Goal: Transaction & Acquisition: Book appointment/travel/reservation

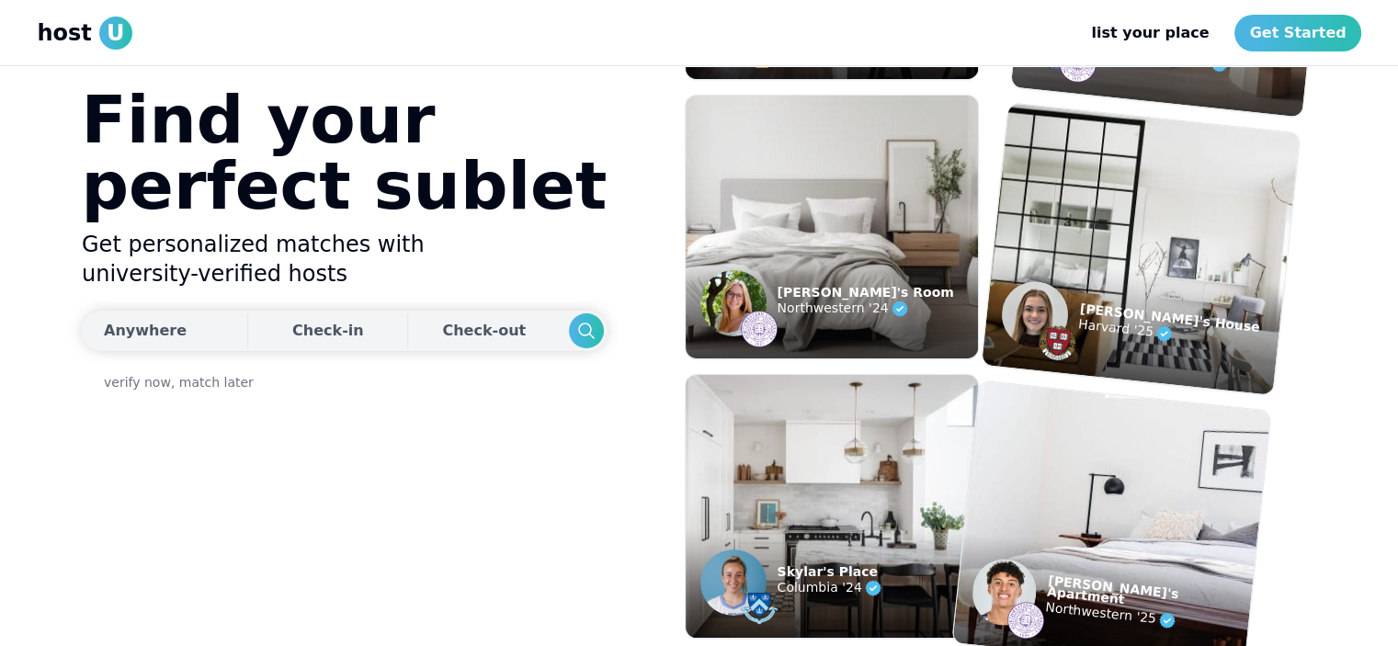
click at [184, 322] on button "Anywhere" at bounding box center [162, 331] width 161 height 40
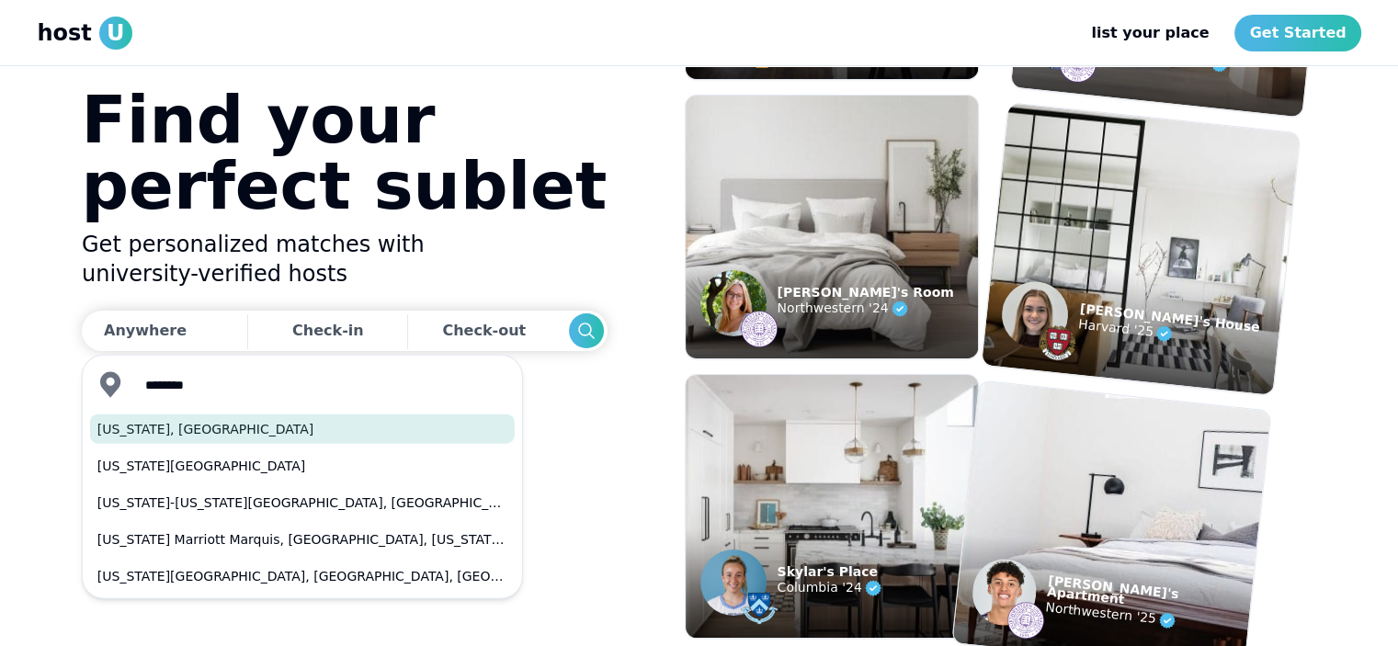
click at [222, 429] on button "[US_STATE], [GEOGRAPHIC_DATA]" at bounding box center [302, 429] width 425 height 29
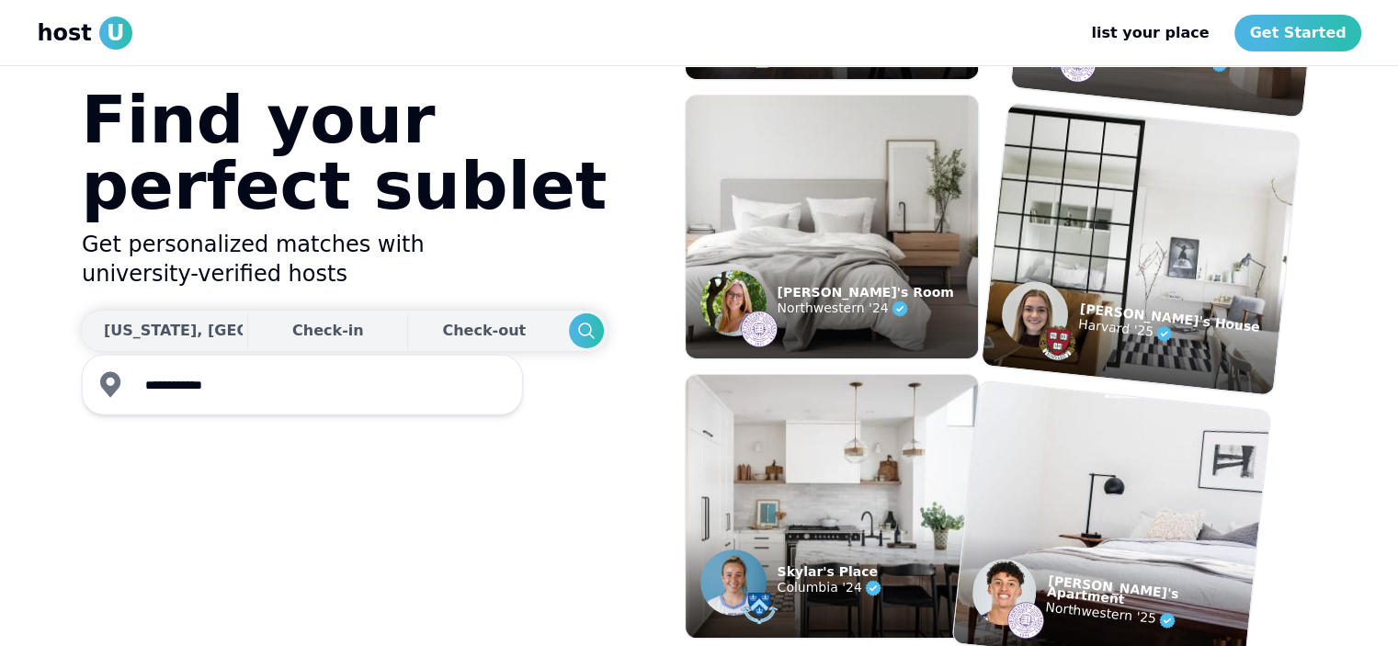
type input "**********"
click at [292, 325] on div "Check-in" at bounding box center [328, 331] width 72 height 37
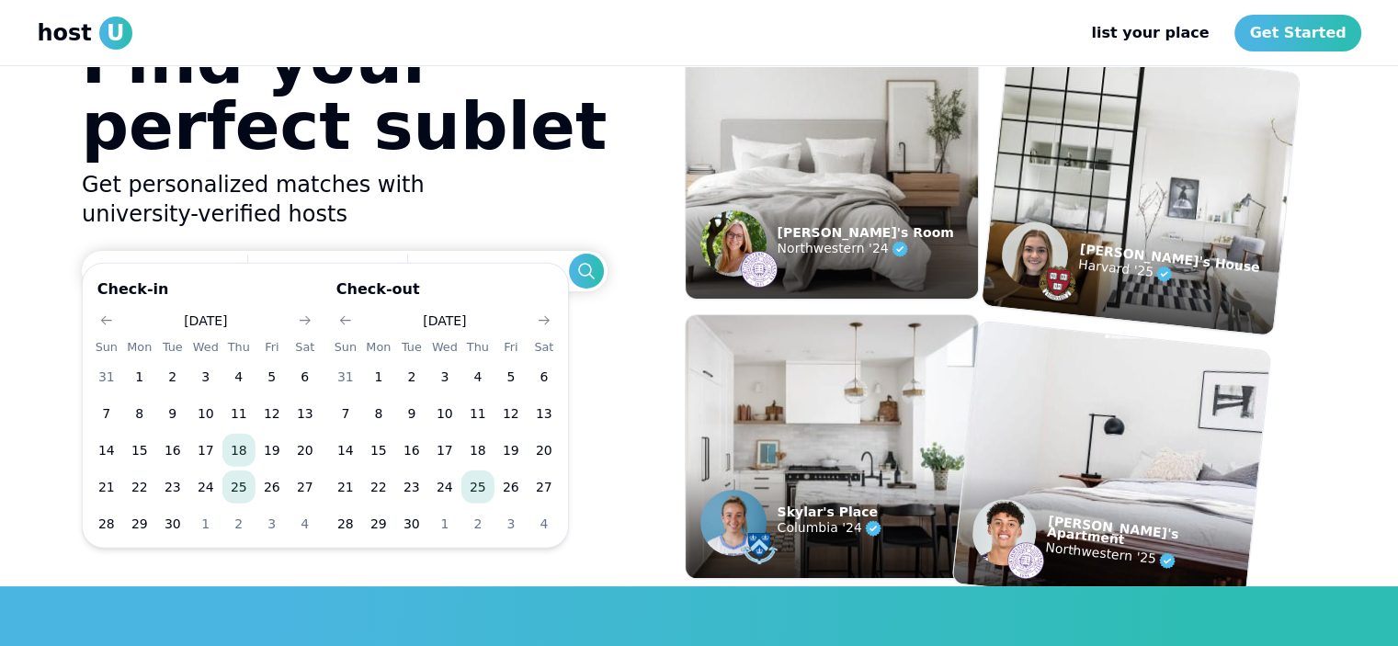
scroll to position [92, 0]
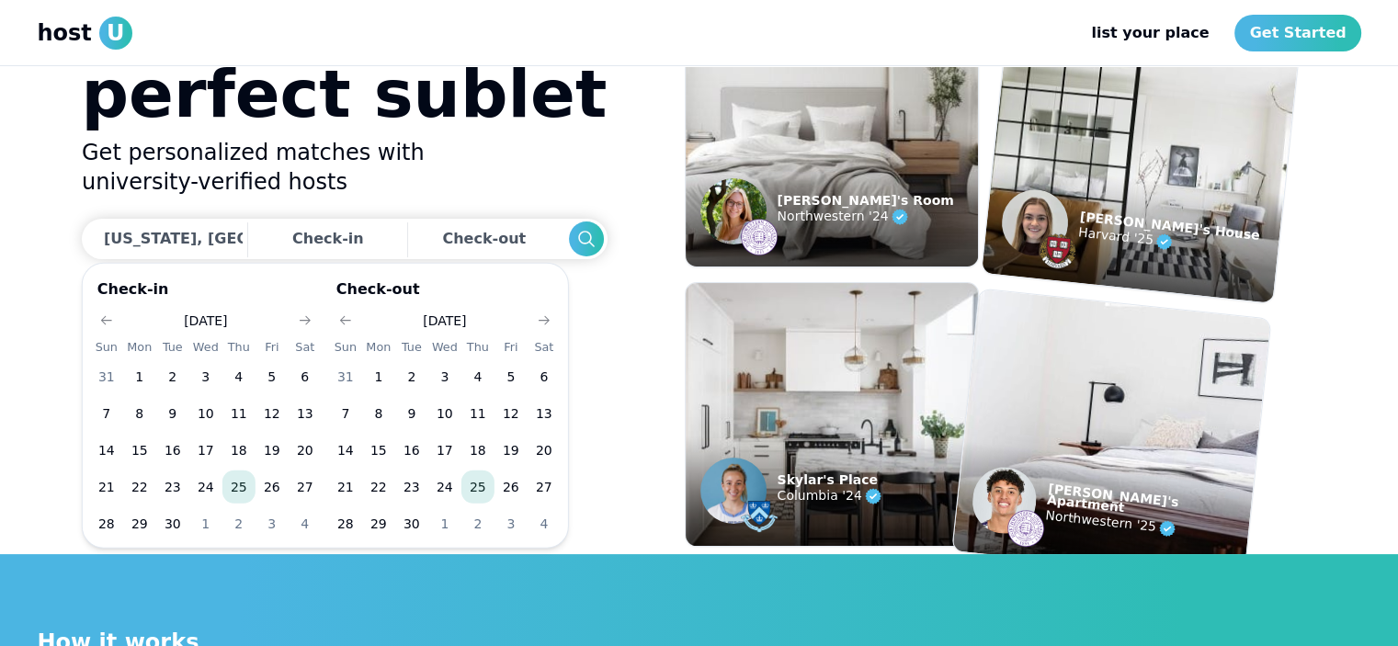
click at [242, 481] on button "25" at bounding box center [238, 487] width 33 height 33
click at [415, 523] on button "30" at bounding box center [411, 523] width 33 height 33
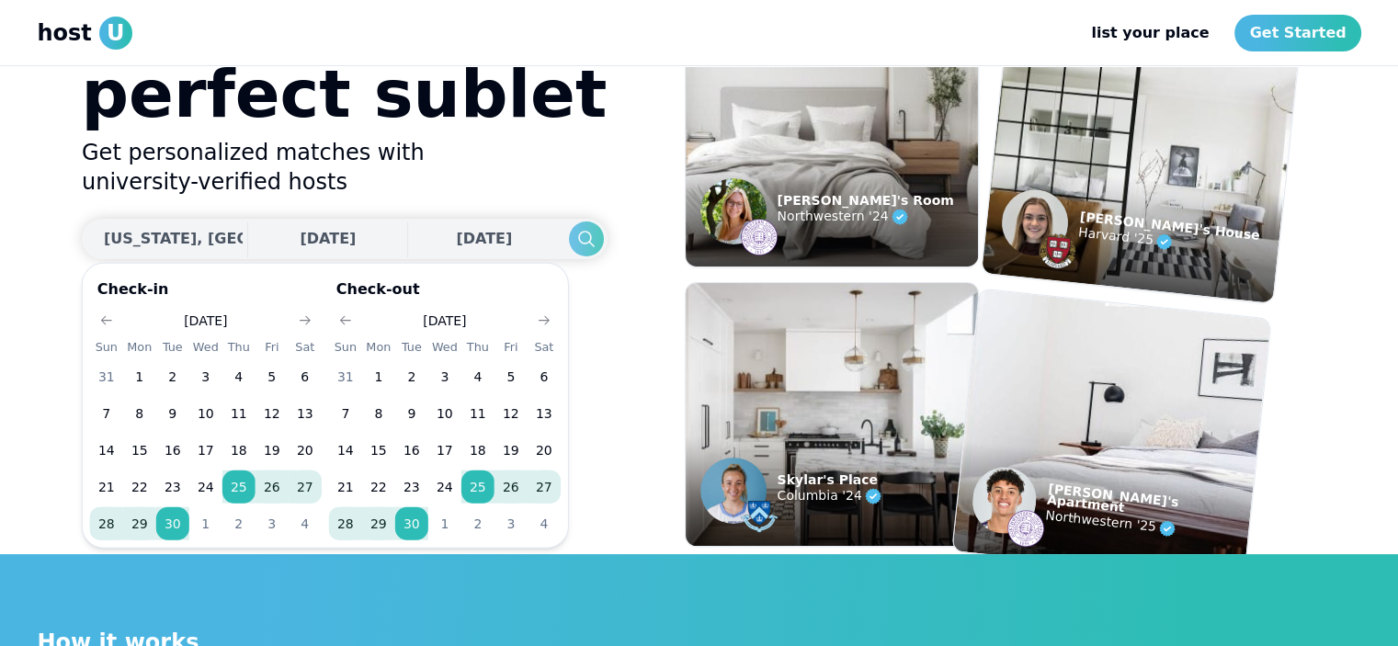
click at [574, 234] on icon "Search" at bounding box center [585, 239] width 22 height 22
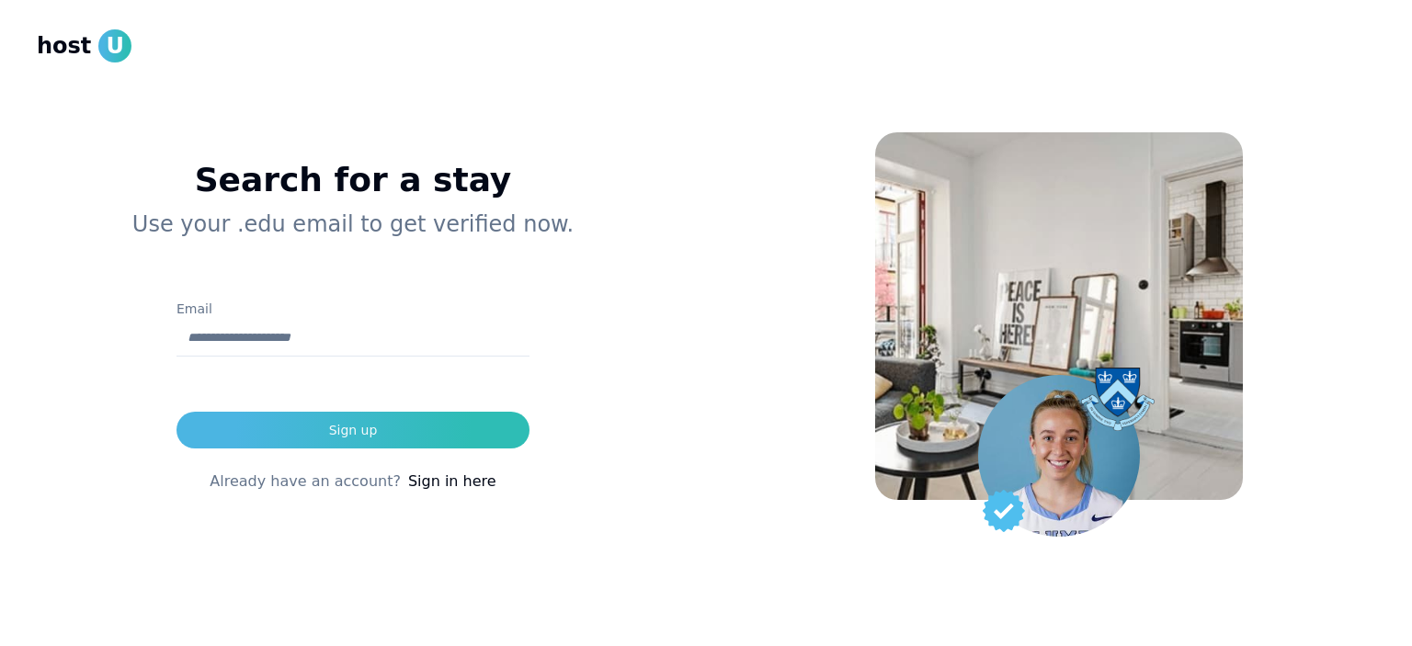
click at [266, 180] on h1 "Search for a stay" at bounding box center [353, 180] width 574 height 37
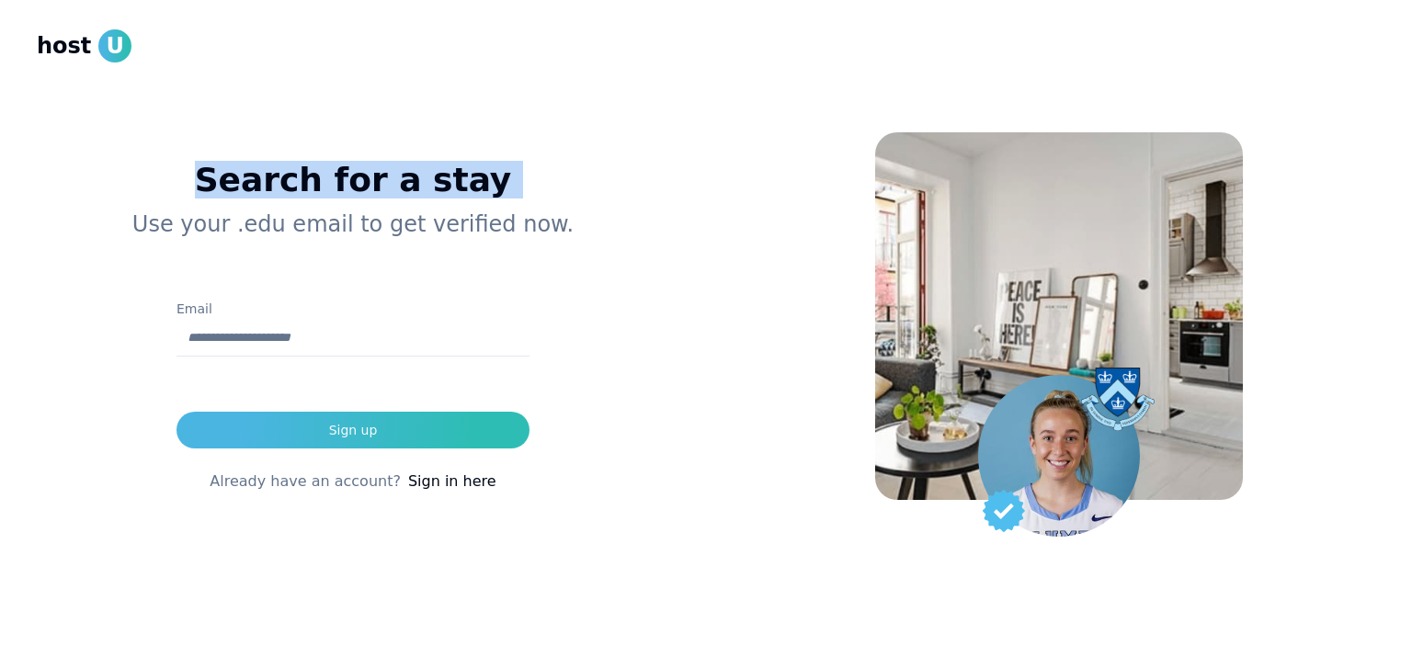
click at [266, 180] on h1 "Search for a stay" at bounding box center [353, 180] width 574 height 37
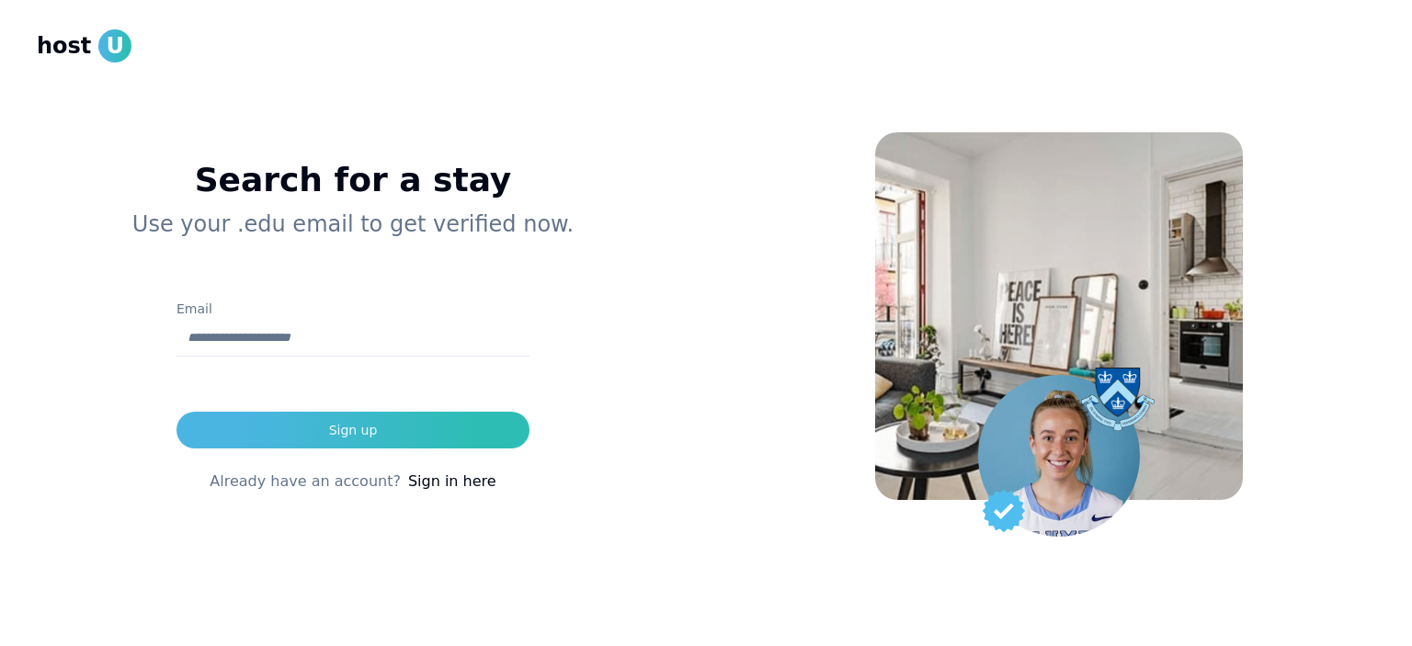
click at [284, 220] on p "Use your .edu email to get verified now." at bounding box center [353, 224] width 574 height 29
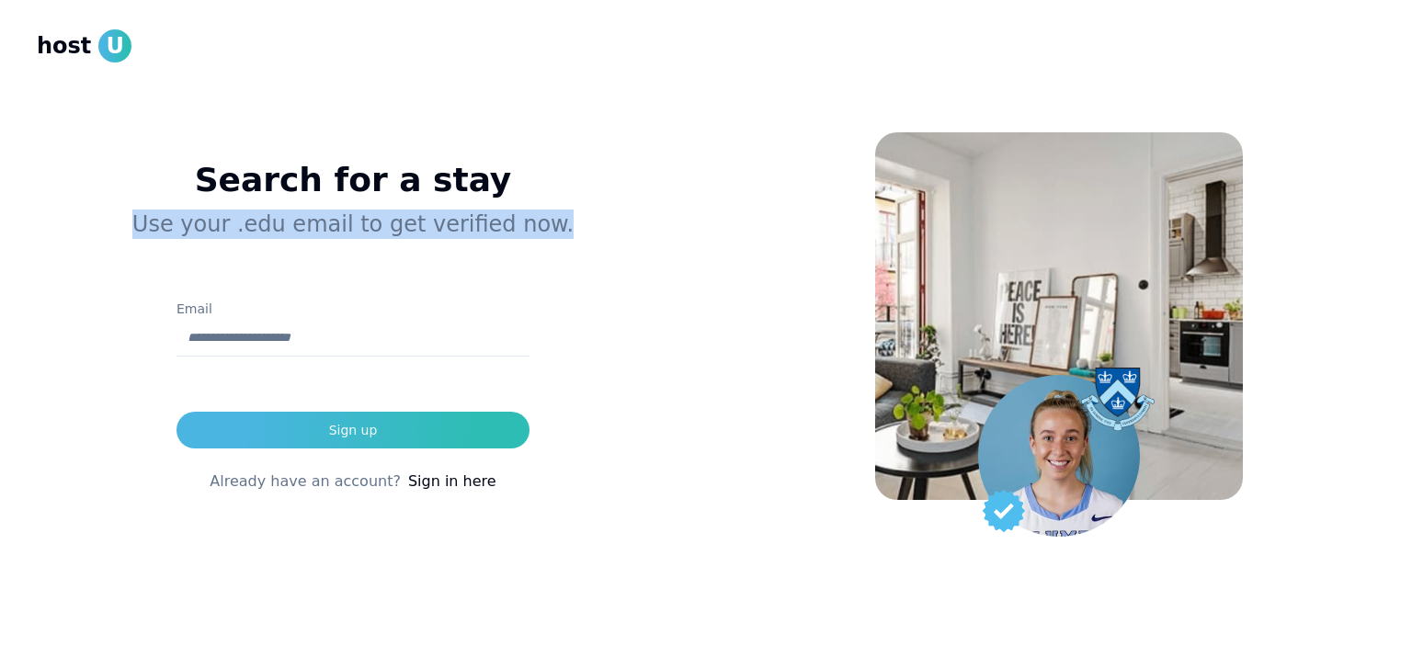
click at [284, 220] on p "Use your .edu email to get verified now." at bounding box center [353, 224] width 574 height 29
click at [324, 224] on p "Use your .edu email to get verified now." at bounding box center [353, 224] width 574 height 29
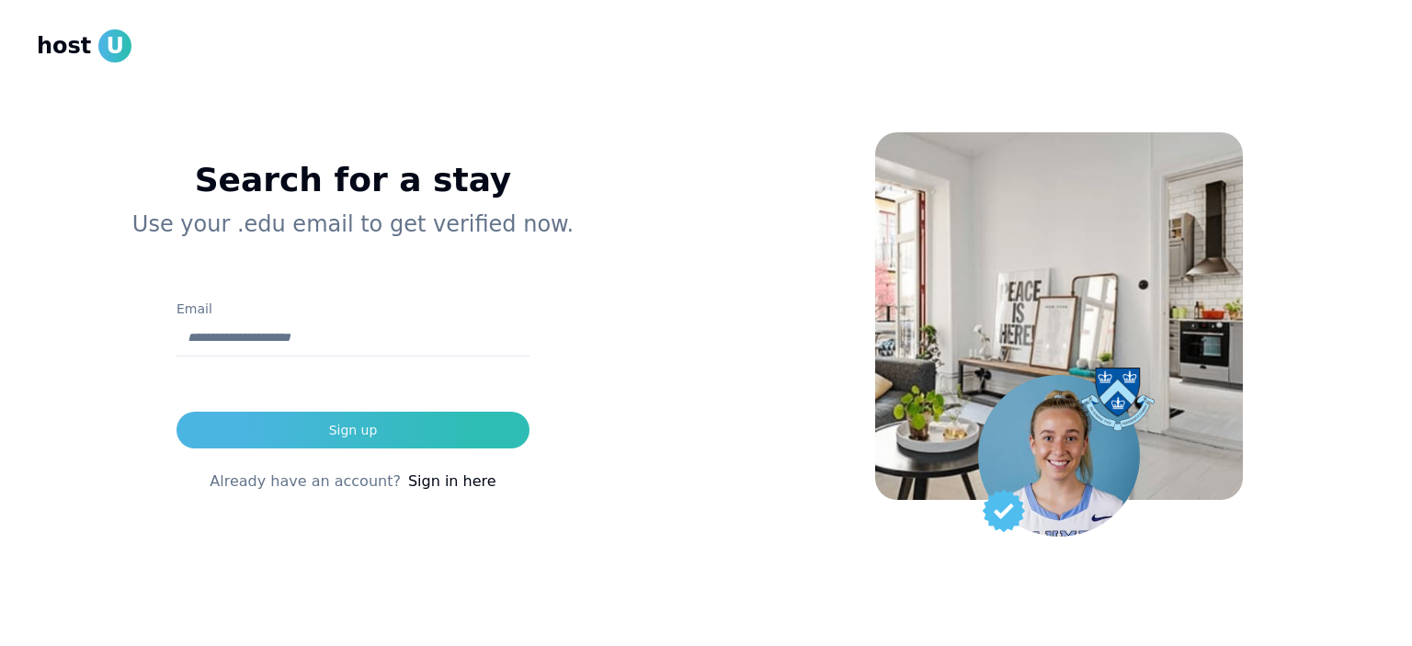
click at [242, 341] on input "Email" at bounding box center [352, 338] width 353 height 37
click at [1044, 461] on img at bounding box center [1059, 456] width 162 height 162
click at [1041, 352] on img at bounding box center [1059, 316] width 368 height 368
click at [1041, 351] on img at bounding box center [1059, 316] width 368 height 368
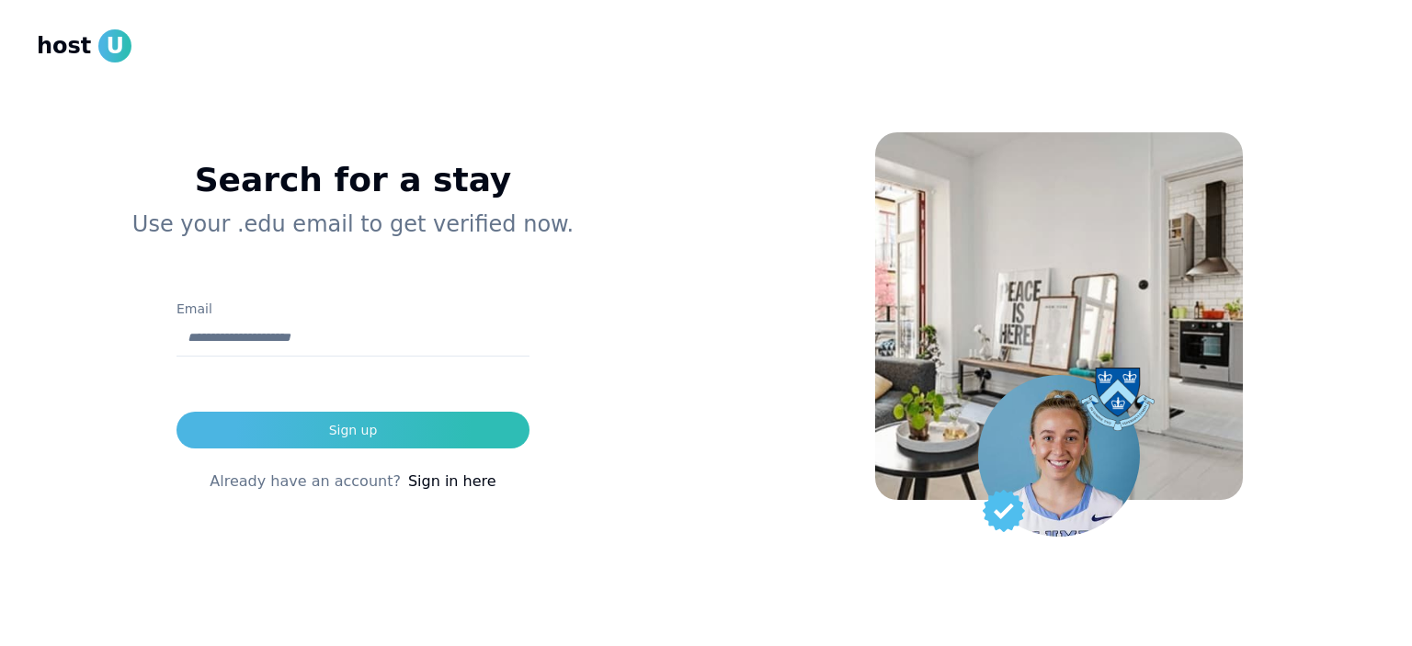
click at [1041, 350] on img at bounding box center [1059, 316] width 368 height 368
click at [1040, 347] on img at bounding box center [1059, 316] width 368 height 368
